Goal: Information Seeking & Learning: Learn about a topic

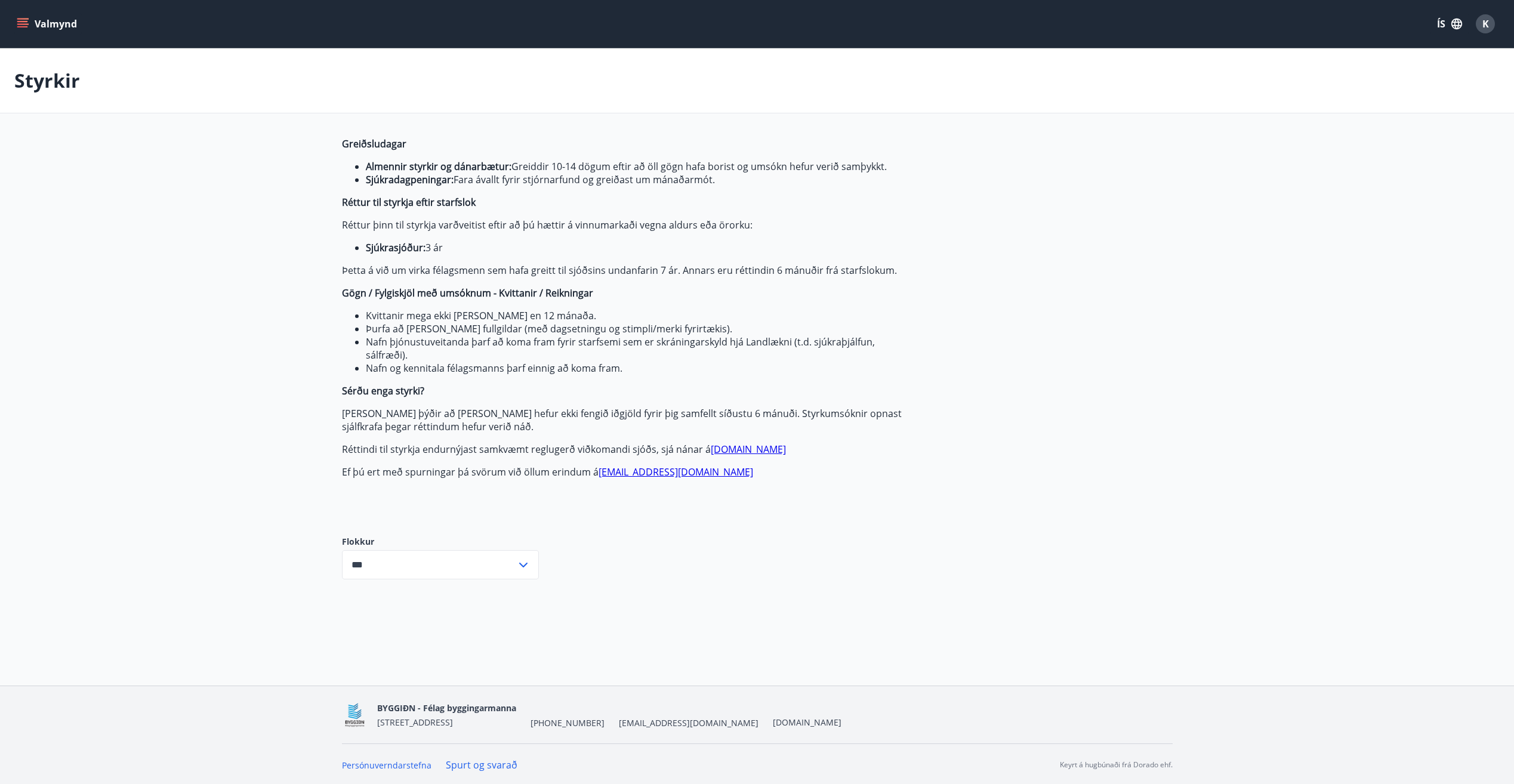
scroll to position [2, 0]
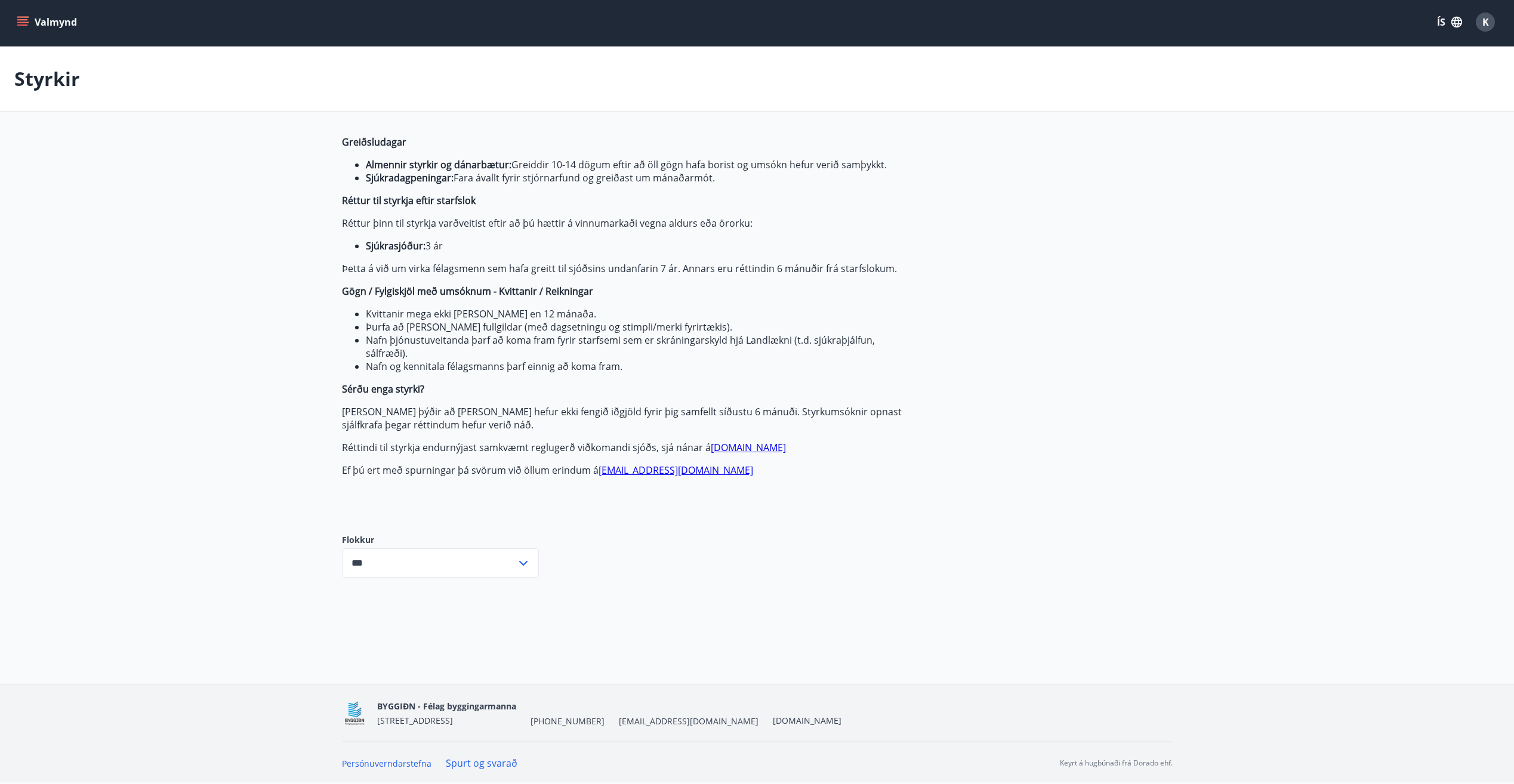
click at [25, 20] on icon "menu" at bounding box center [23, 20] width 11 height 1
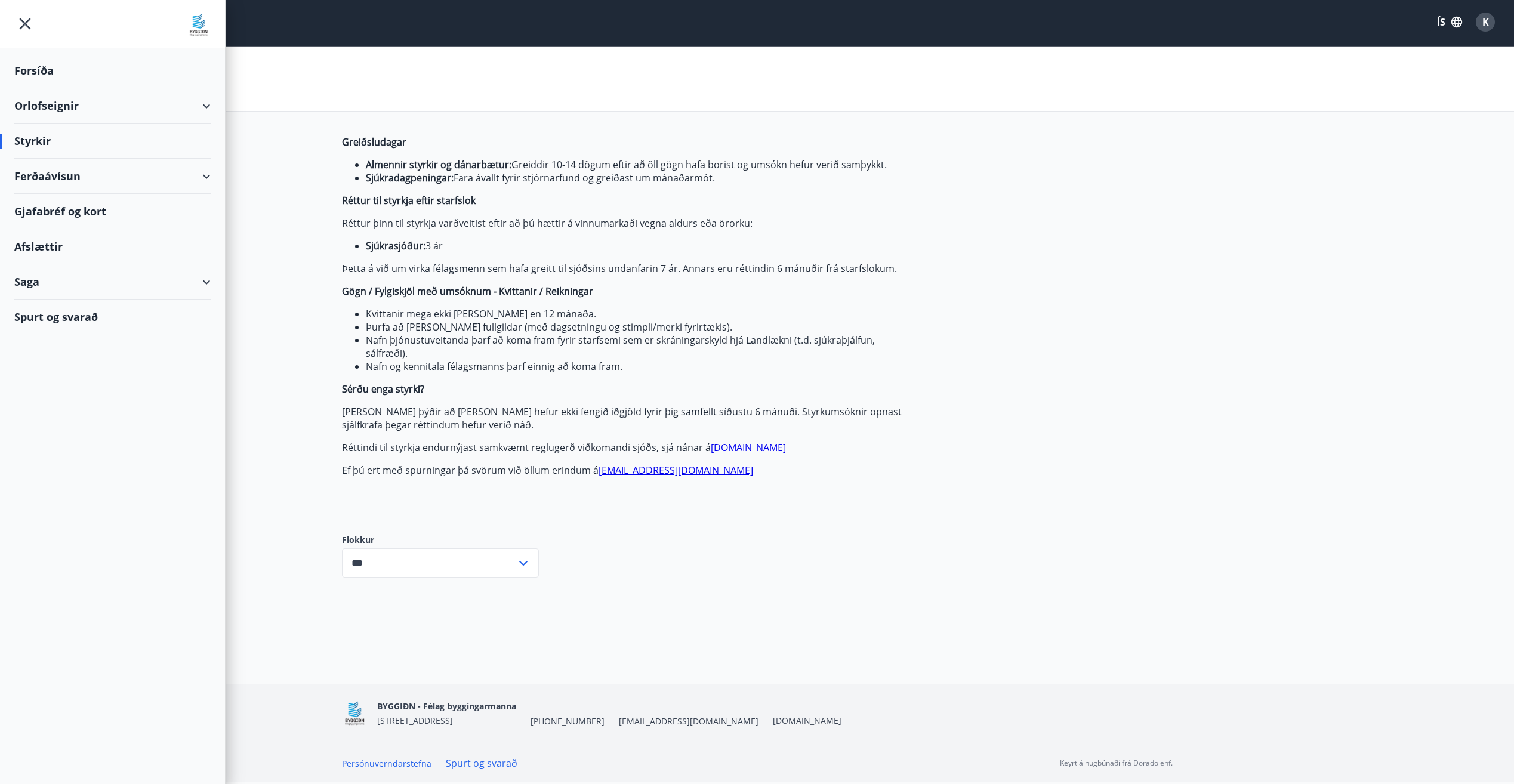
click at [206, 105] on div "Orlofseignir" at bounding box center [112, 105] width 197 height 35
click at [46, 367] on div "Spurt og svarað" at bounding box center [112, 367] width 197 height 34
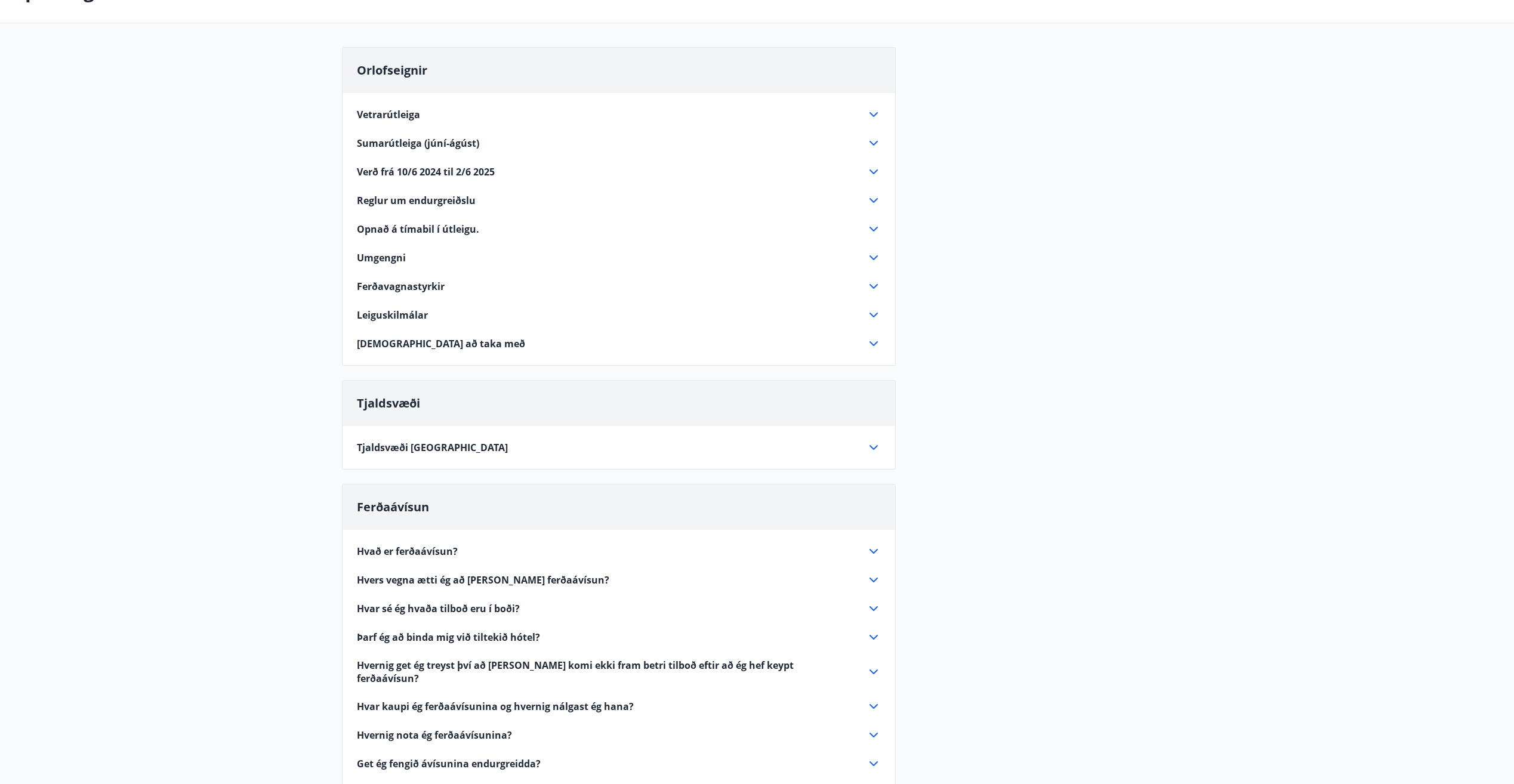
scroll to position [340, 0]
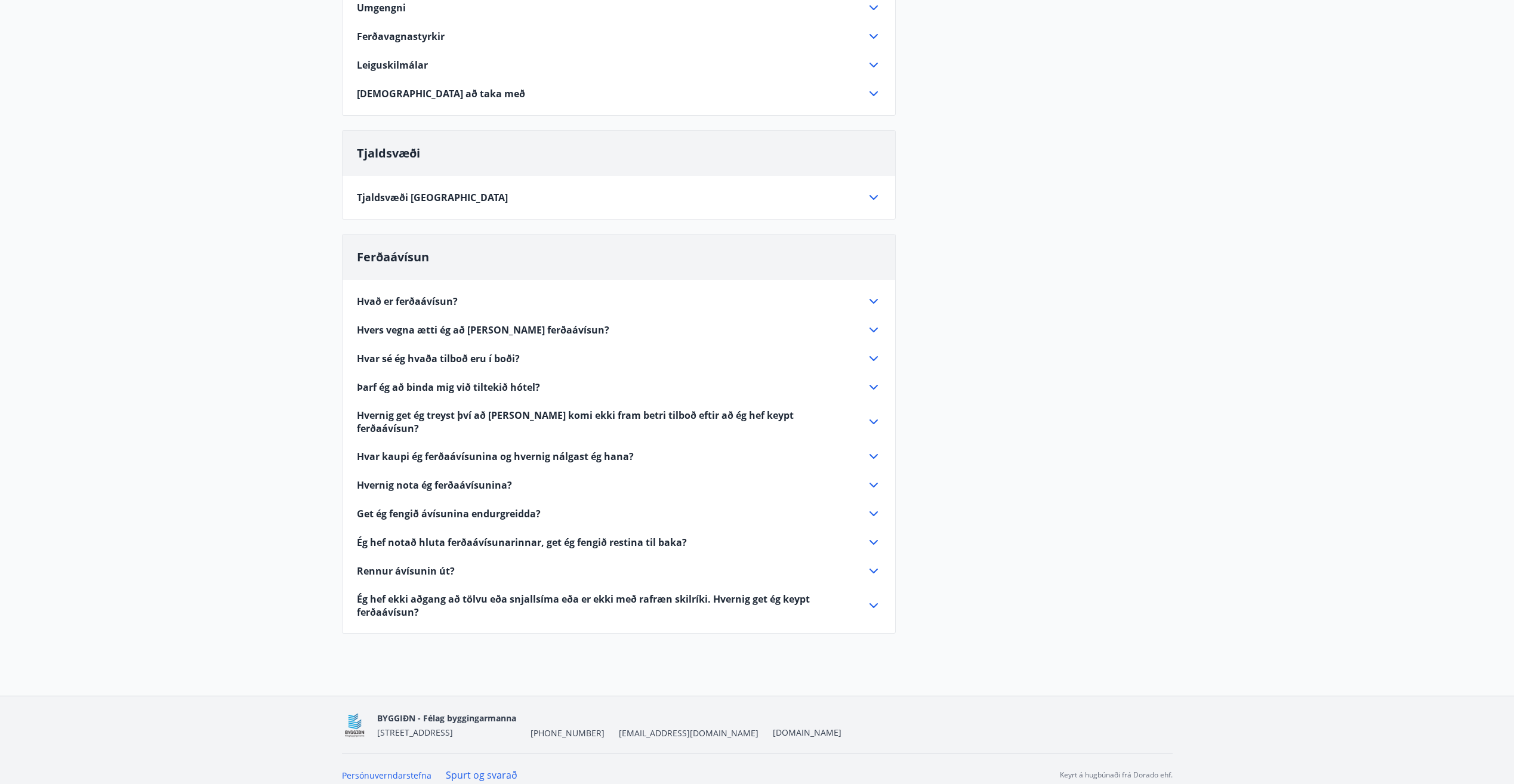
click at [873, 360] on icon at bounding box center [874, 359] width 8 height 5
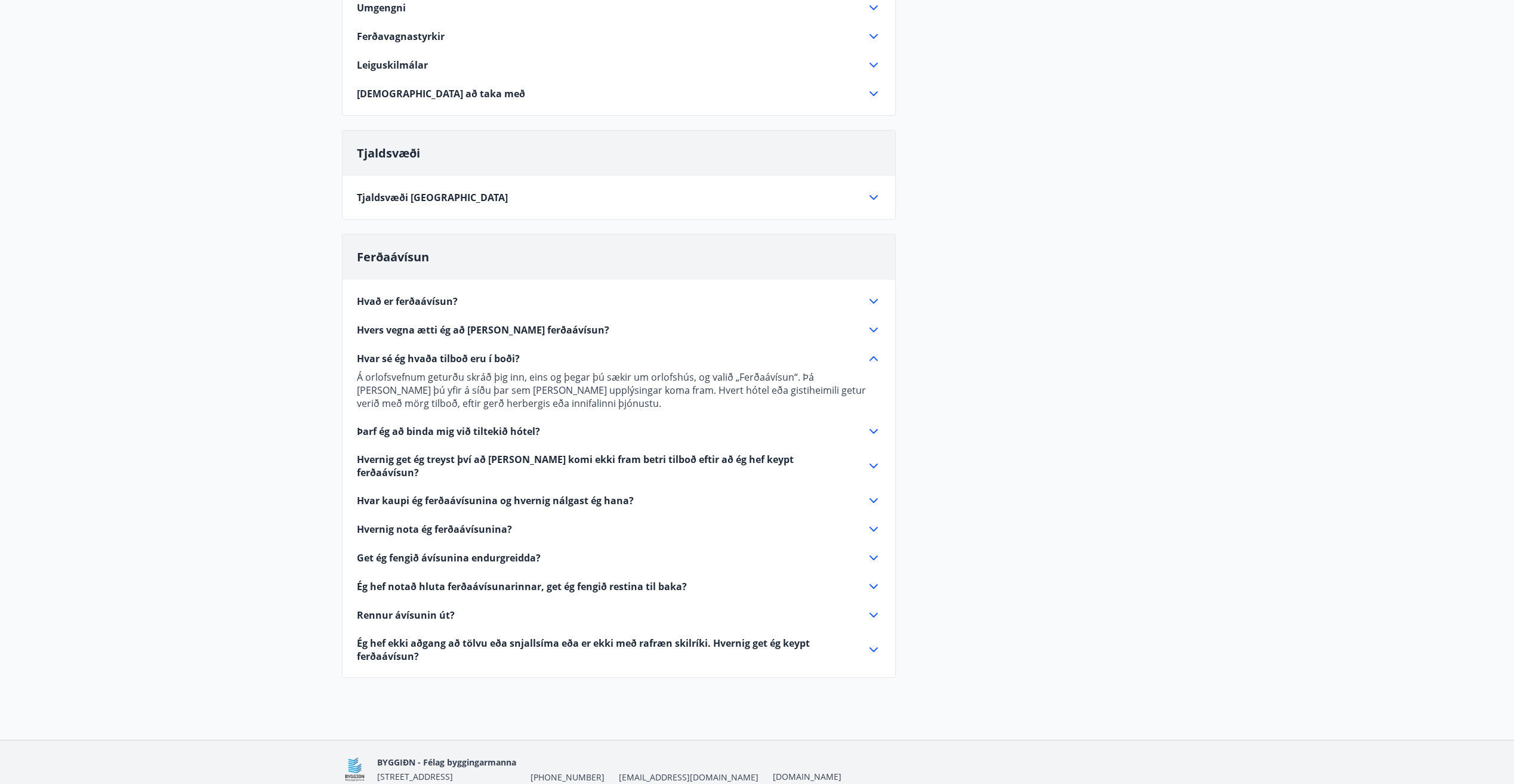
drag, startPoint x: 873, startPoint y: 360, endPoint x: 997, endPoint y: 319, distance: 130.6
click at [997, 319] on div "Orlofseignir Vetrarútleiga Flest húsa okkar eru til útleigu að vetri til. Þá er…" at bounding box center [757, 245] width 831 height 895
click at [877, 499] on icon at bounding box center [874, 501] width 8 height 5
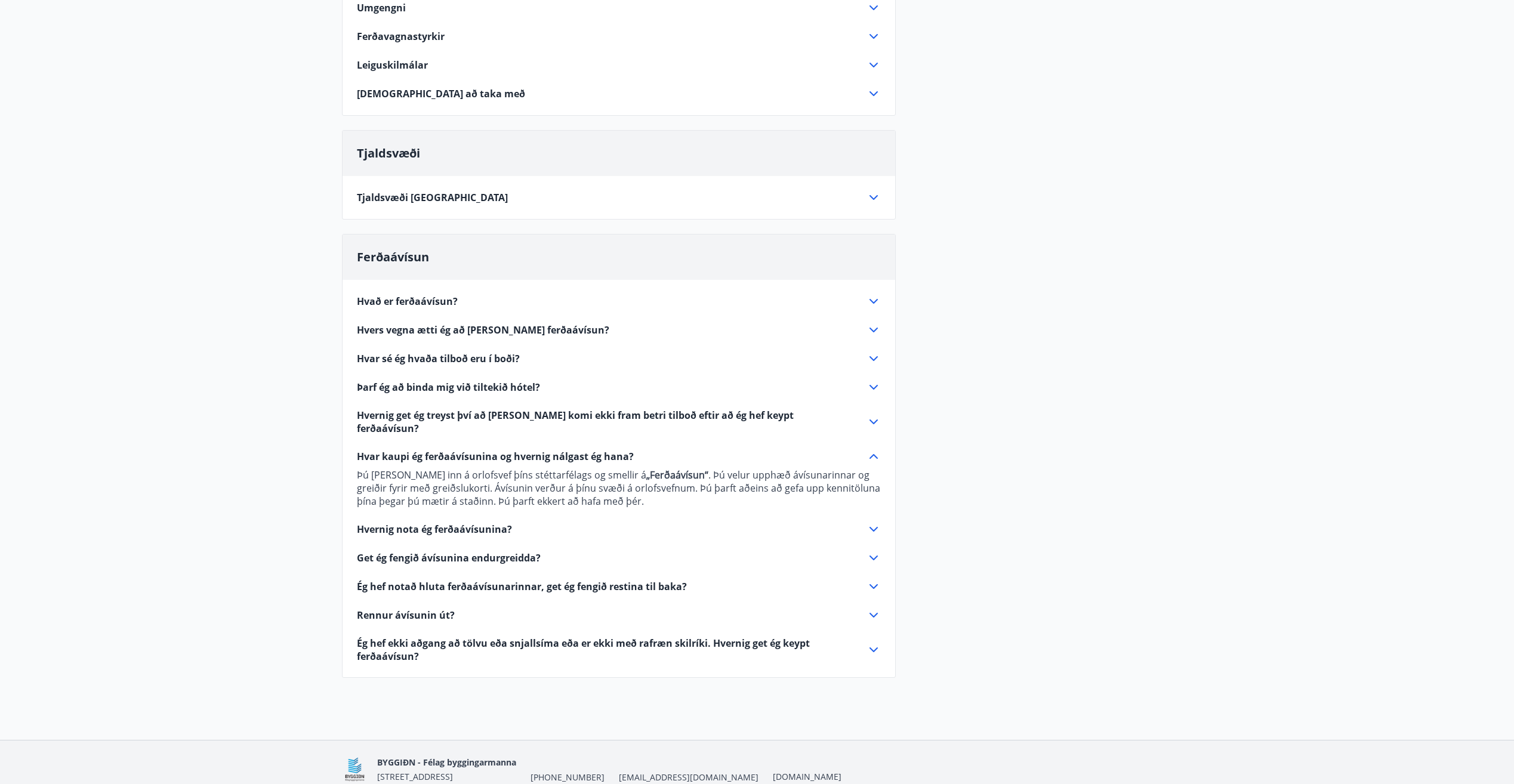
click at [875, 579] on icon at bounding box center [873, 586] width 14 height 14
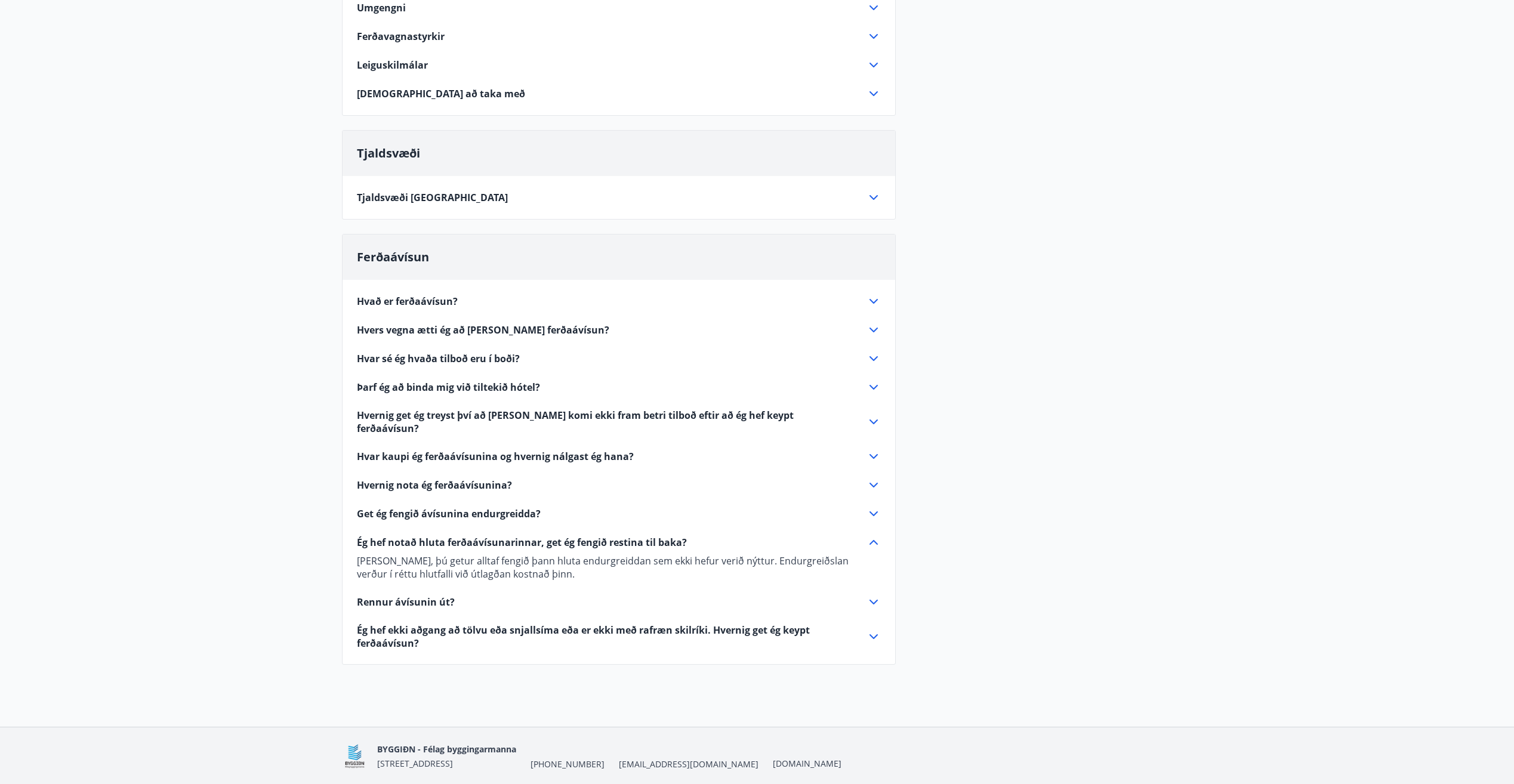
click at [872, 630] on icon at bounding box center [873, 636] width 14 height 14
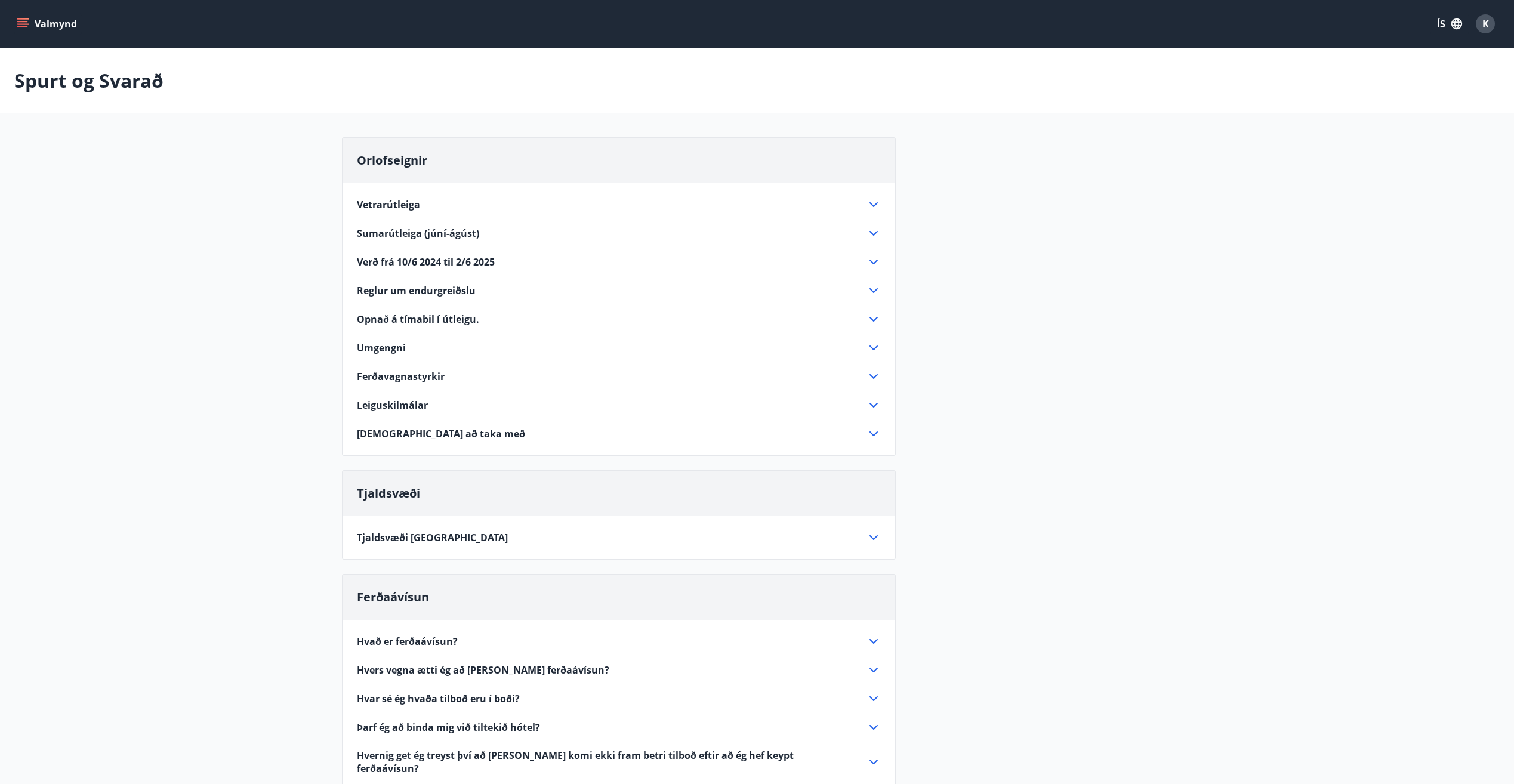
scroll to position [60, 0]
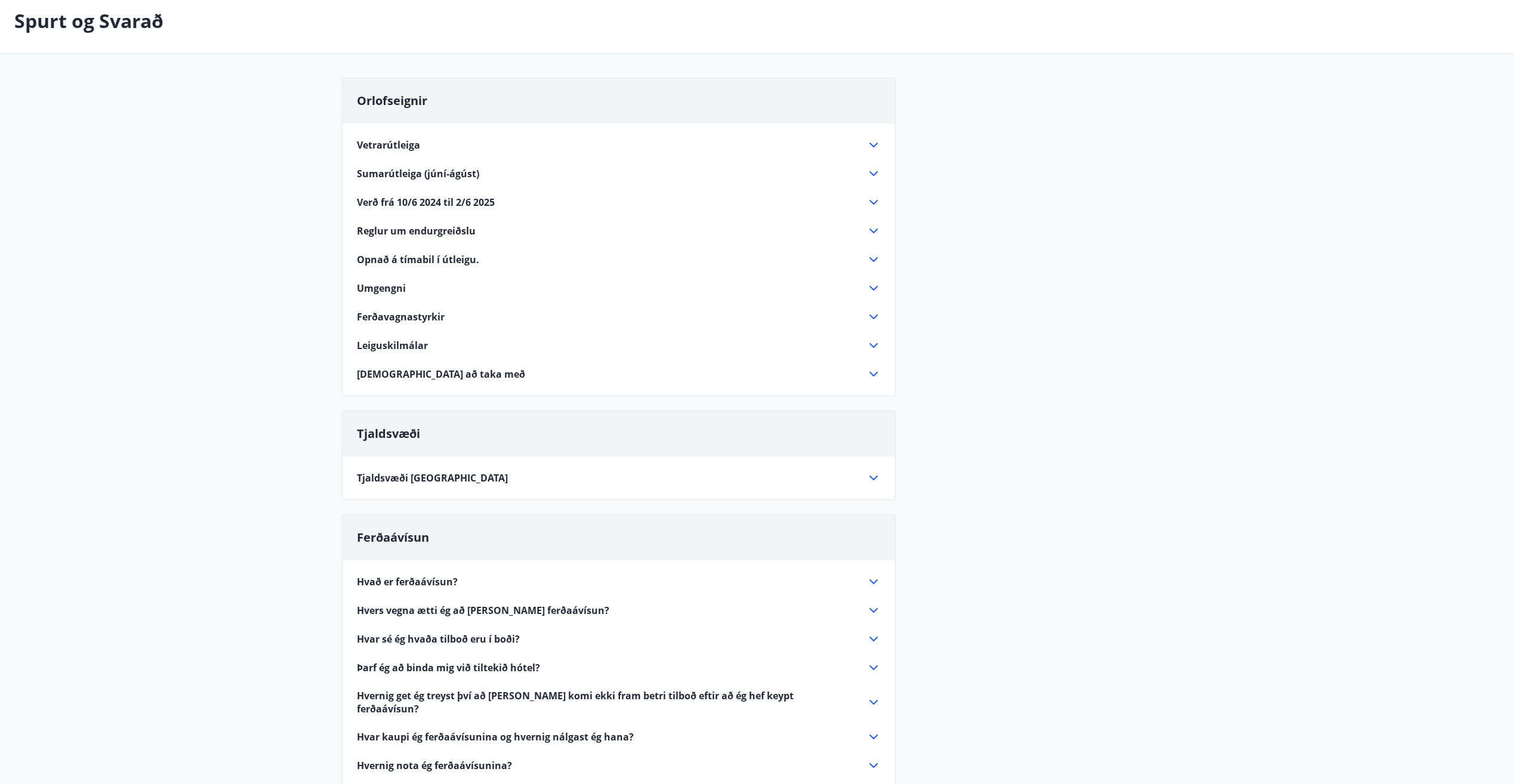
click at [190, 268] on main "Spurt og Svarað Orlofseignir Vetrarútleiga Flest húsa okkar eru til útleigu að …" at bounding box center [757, 474] width 1514 height 971
